Goal: Task Accomplishment & Management: Manage account settings

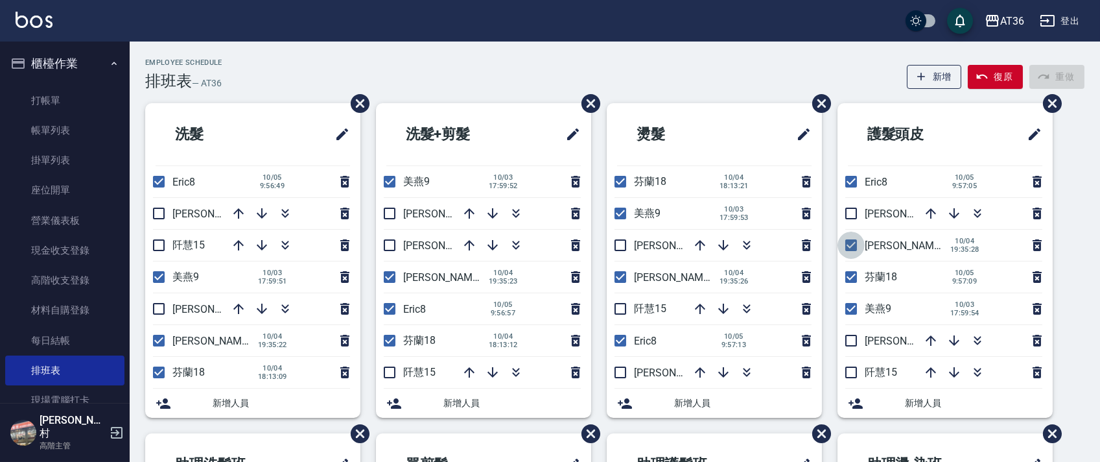
drag, startPoint x: 849, startPoint y: 247, endPoint x: 563, endPoint y: 252, distance: 285.9
click at [849, 245] on input "checkbox" at bounding box center [851, 244] width 27 height 27
checkbox input "false"
click at [615, 278] on input "checkbox" at bounding box center [620, 276] width 27 height 27
checkbox input "false"
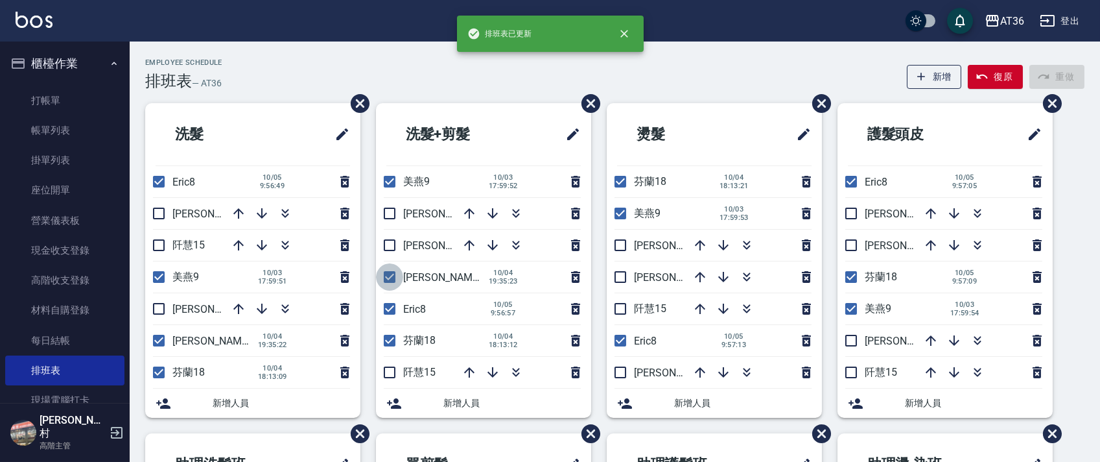
click at [388, 276] on input "checkbox" at bounding box center [389, 276] width 27 height 27
checkbox input "false"
click at [156, 340] on input "checkbox" at bounding box center [158, 340] width 27 height 27
checkbox input "false"
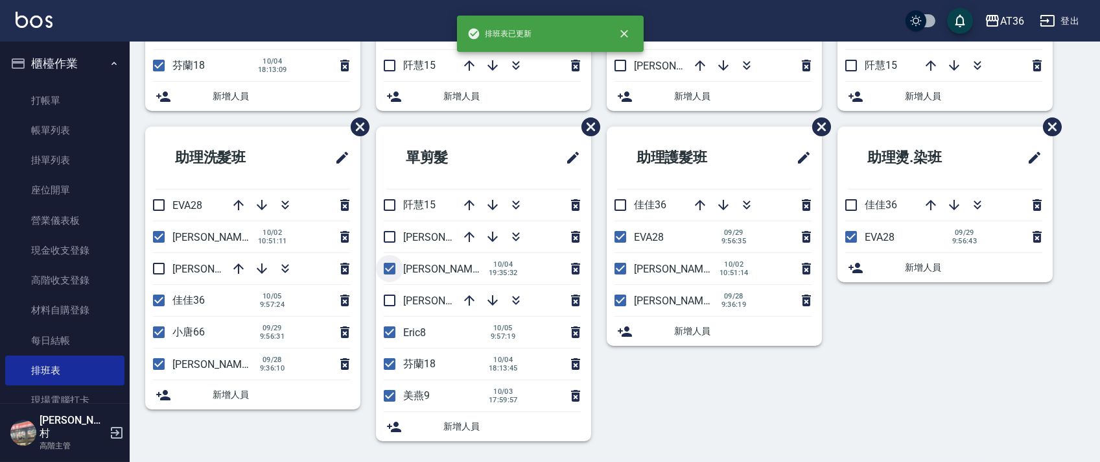
click at [390, 268] on input "checkbox" at bounding box center [389, 268] width 27 height 27
checkbox input "false"
